Goal: Find specific page/section: Find specific page/section

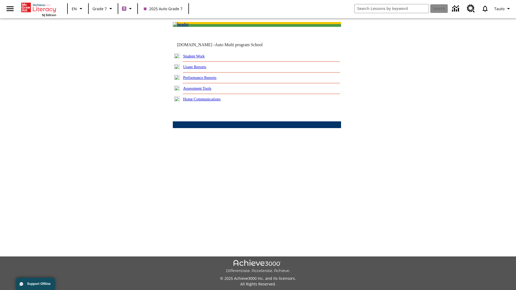
click at [198, 58] on link "Student Work" at bounding box center [194, 56] width 22 height 4
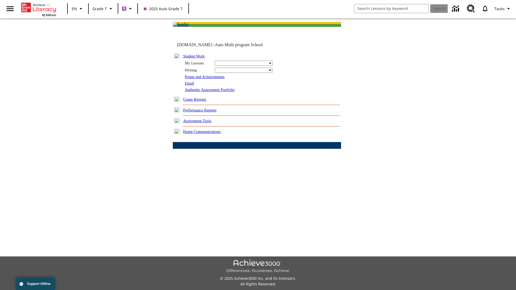
click at [190, 85] on link "Email" at bounding box center [189, 83] width 9 height 4
